Goal: Communication & Community: Answer question/provide support

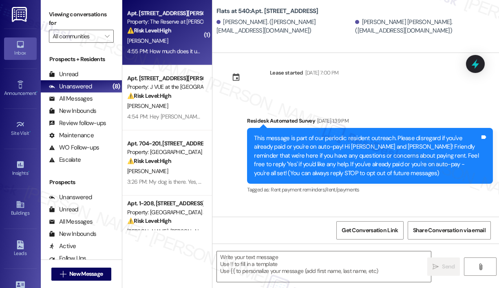
click at [184, 24] on div "Property: The Reserve at [PERSON_NAME][GEOGRAPHIC_DATA]" at bounding box center [164, 22] width 75 height 9
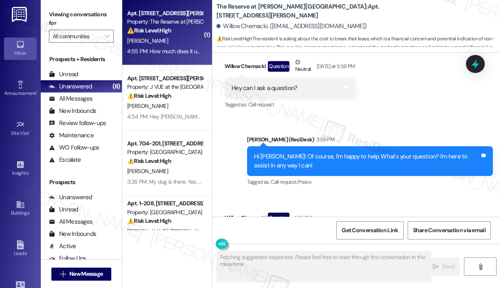
scroll to position [958, 0]
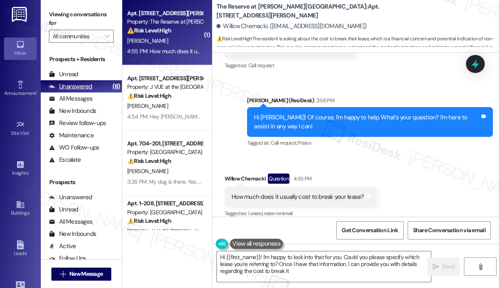
type textarea "Hi {{first_name}}! I'm happy to look into that for you. Could you please specif…"
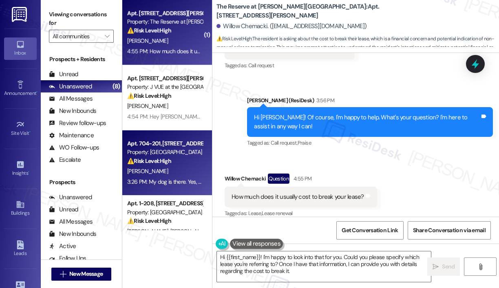
click at [165, 179] on div "3:26 PM: My dog is there. Yes, you may go in. 3:26 PM: My dog is there. Yes, yo…" at bounding box center [179, 181] width 105 height 7
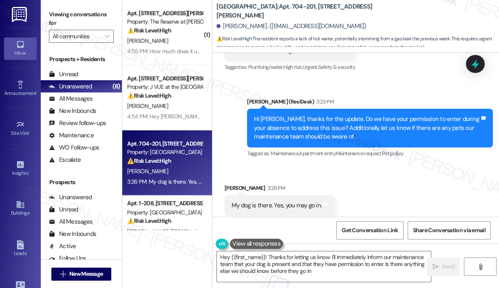
type textarea "Hey {{first_name}}! Thanks for letting us know. I'll immediately inform our mai…"
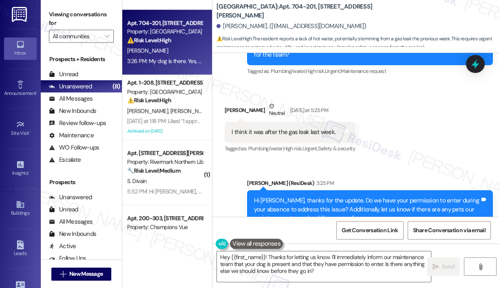
scroll to position [163, 0]
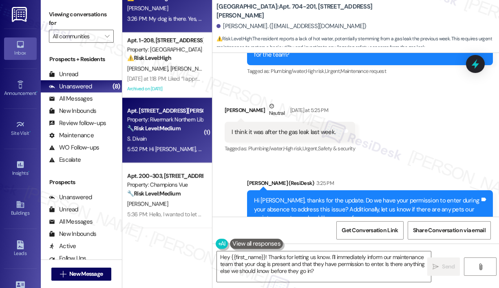
click at [179, 135] on div "S. Divain" at bounding box center [164, 139] width 77 height 10
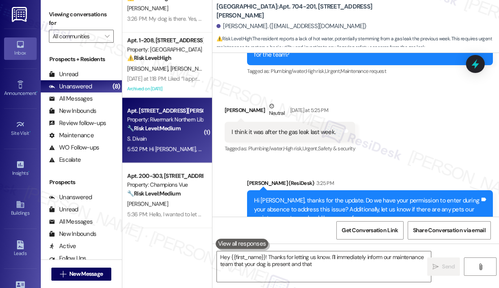
type textarea "Hey {{first_name}}! Thanks for letting us know. I'll immediately inform our mai…"
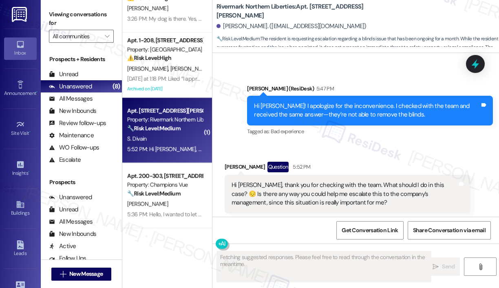
scroll to position [3351, 0]
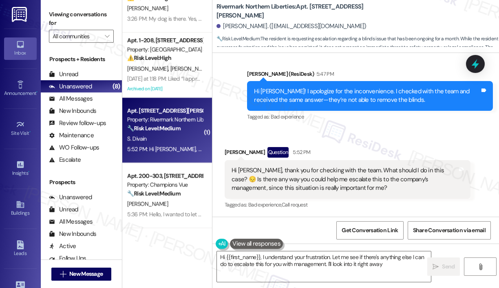
type textarea "Hi {{first_name}}, I understand your frustration. Let me see if there's anythin…"
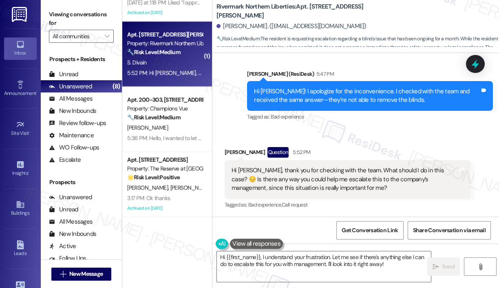
scroll to position [285, 0]
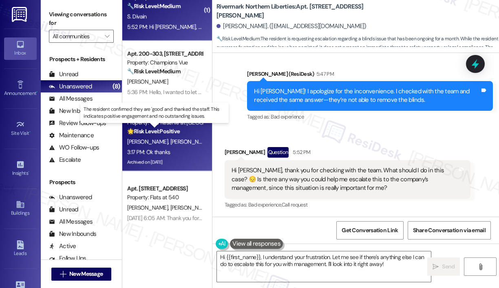
click at [159, 128] on strong "🌟 Risk Level: Positive" at bounding box center [153, 131] width 53 height 7
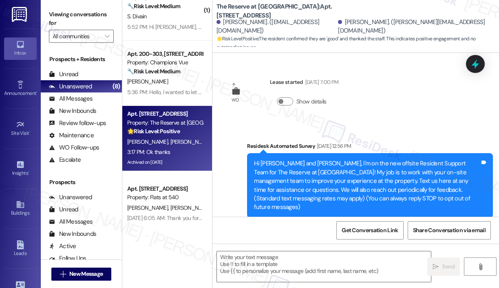
scroll to position [6445, 0]
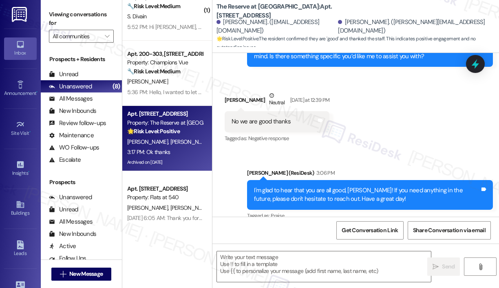
type textarea "Fetching suggested responses. Please feel free to read through the conversation…"
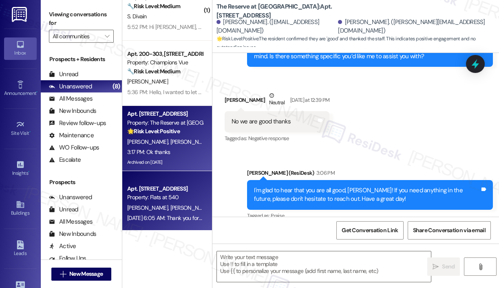
click at [128, 190] on div "Apt. [STREET_ADDRESS]" at bounding box center [164, 189] width 75 height 9
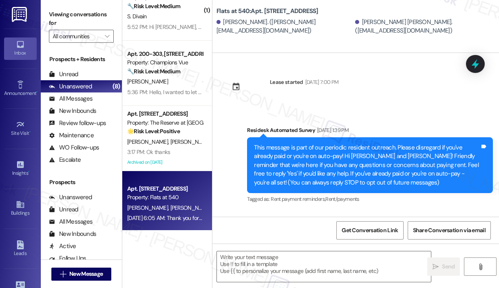
scroll to position [91, 0]
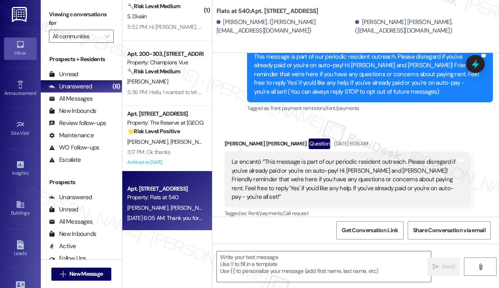
type textarea "Fetching suggested responses. Please feel free to read through the conversation…"
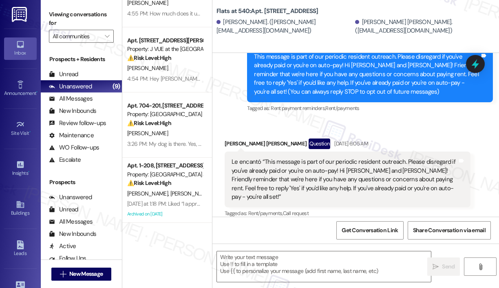
scroll to position [0, 0]
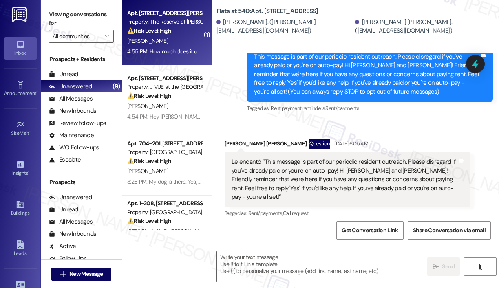
click at [180, 16] on div "Apt. [STREET_ADDRESS][PERSON_NAME]" at bounding box center [164, 13] width 75 height 9
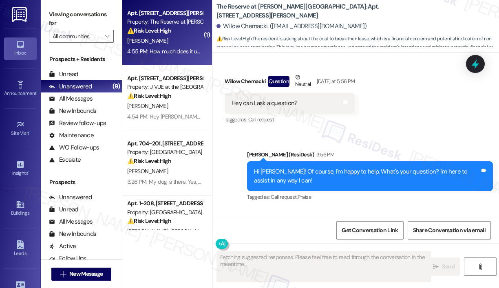
scroll to position [958, 0]
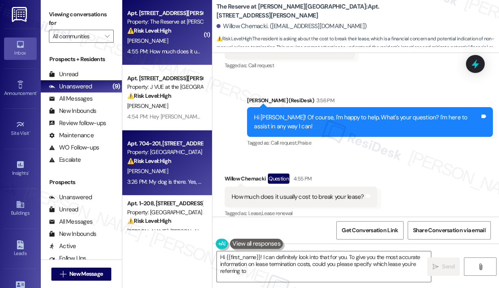
type textarea "Hi {{first_name}}! I can definitely look into that for you. To give you the mos…"
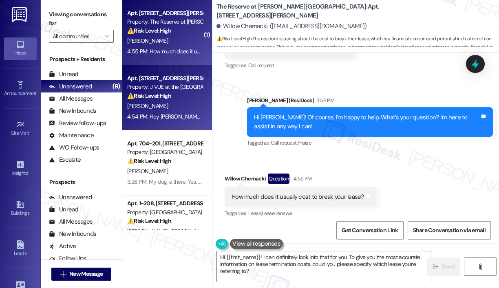
click at [155, 91] on div "Property: J VUE at the [GEOGRAPHIC_DATA]" at bounding box center [164, 87] width 75 height 9
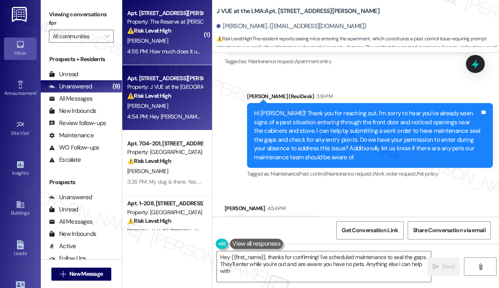
type textarea "Hey {{first_name}}, thanks for confirming! I've scheduled maintenance to seal t…"
